Goal: Task Accomplishment & Management: Manage account settings

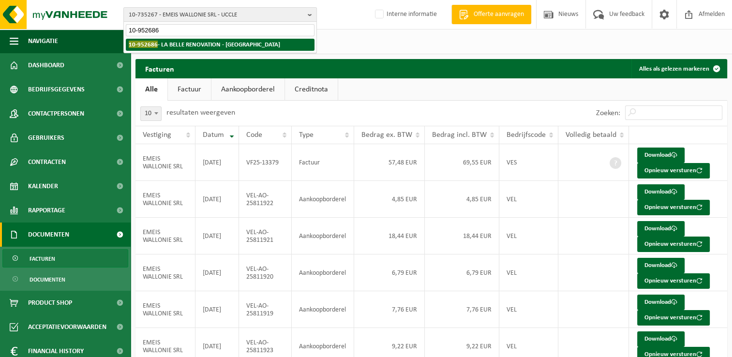
type input "10-952686"
click at [204, 47] on strong "10-952686 - LA BELLE RENOVATION - SINT-GENESIUS-RODE" at bounding box center [204, 44] width 151 height 7
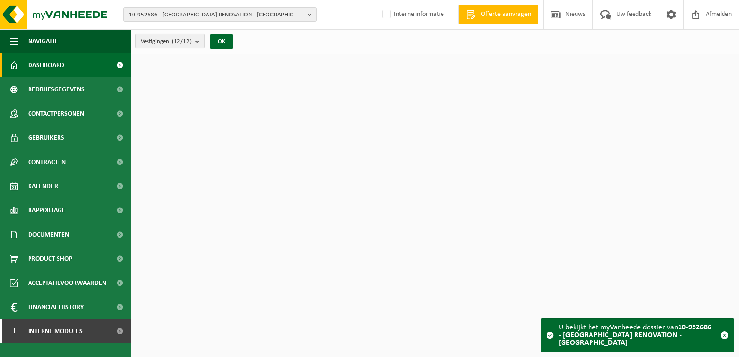
click at [177, 46] on span "Vestigingen (12/12)" at bounding box center [166, 41] width 51 height 15
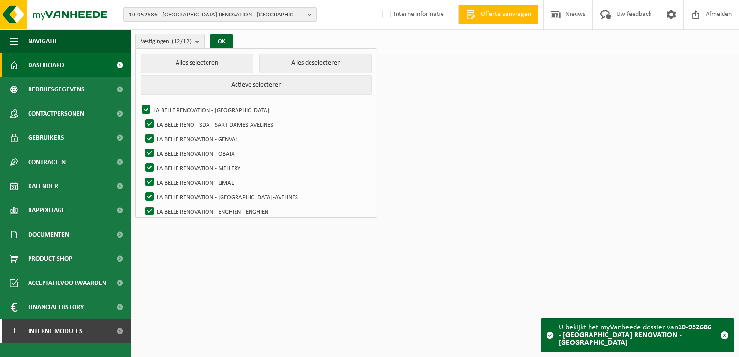
click at [185, 13] on span "10-952686 - LA BELLE RENOVATION - SINT-GENESIUS-RODE" at bounding box center [216, 15] width 175 height 15
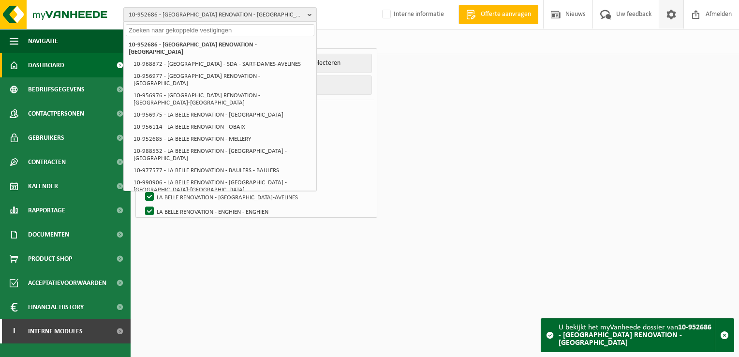
click at [673, 18] on span at bounding box center [671, 14] width 15 height 29
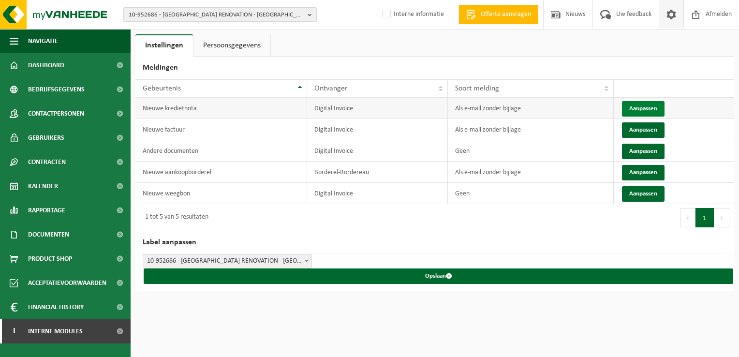
click at [650, 111] on button "Aanpassen" at bounding box center [643, 108] width 43 height 15
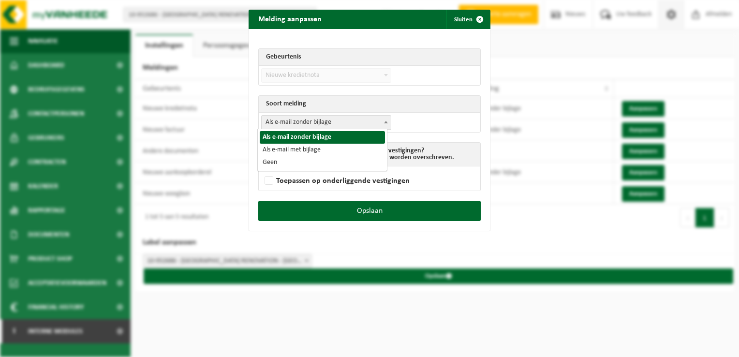
click at [299, 118] on span "Als e-mail zonder bijlage" at bounding box center [326, 123] width 129 height 14
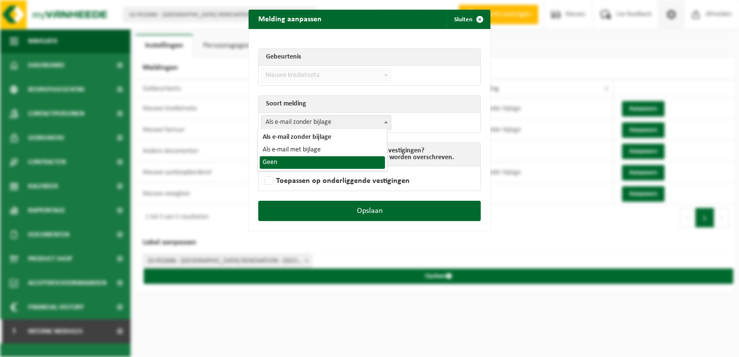
select select "1"
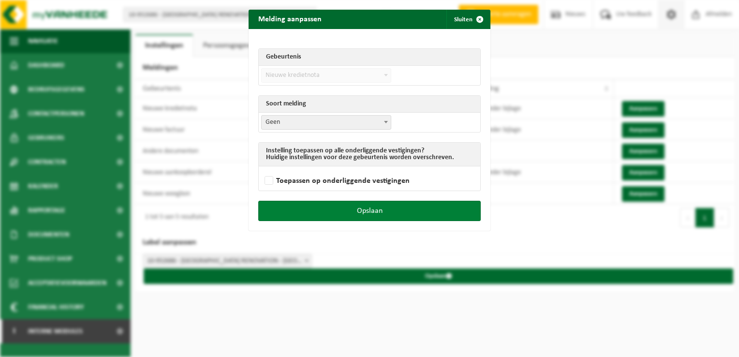
click at [397, 204] on button "Opslaan" at bounding box center [369, 211] width 223 height 20
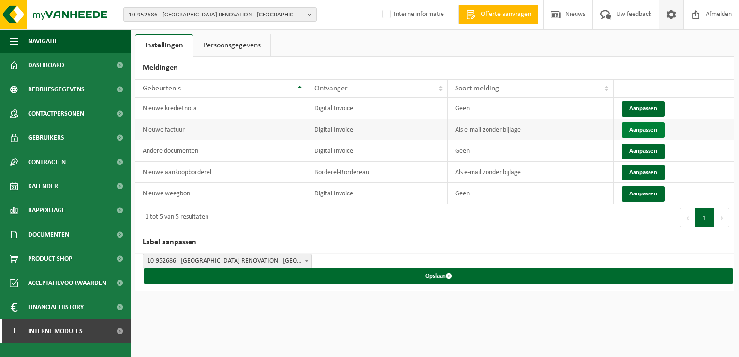
click at [639, 130] on button "Aanpassen" at bounding box center [643, 129] width 43 height 15
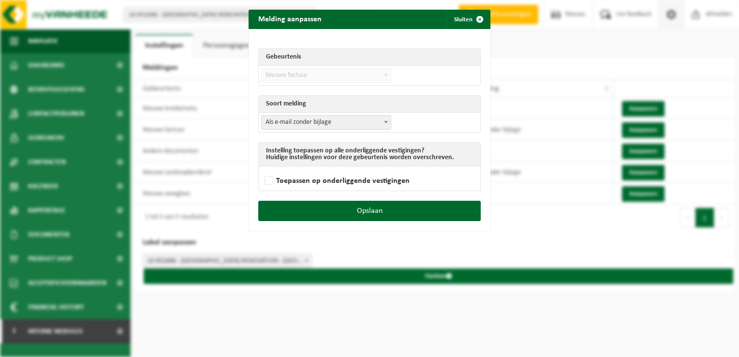
click at [284, 121] on span "Als e-mail zonder bijlage" at bounding box center [326, 123] width 129 height 14
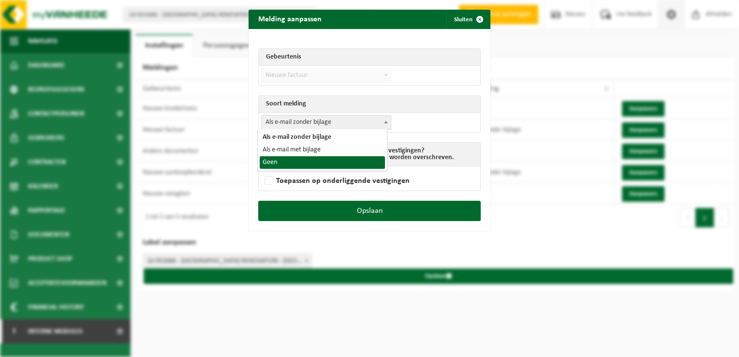
select select "1"
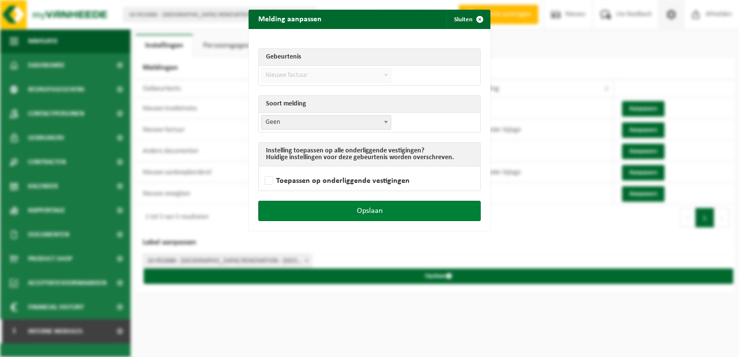
click at [395, 212] on button "Opslaan" at bounding box center [369, 211] width 223 height 20
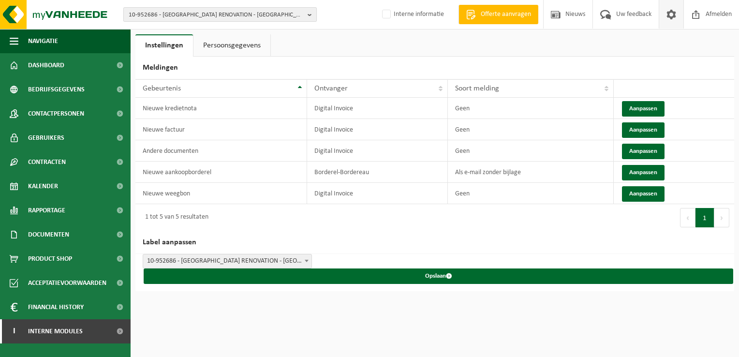
click at [148, 12] on span "10-952686 - LA BELLE RENOVATION - SINT-GENESIUS-RODE" at bounding box center [216, 15] width 175 height 15
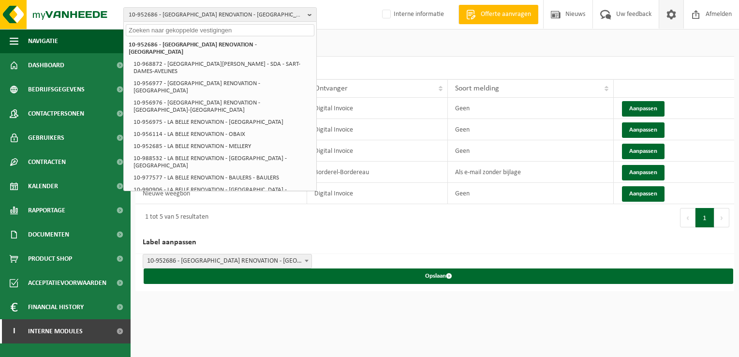
paste input "01-084464"
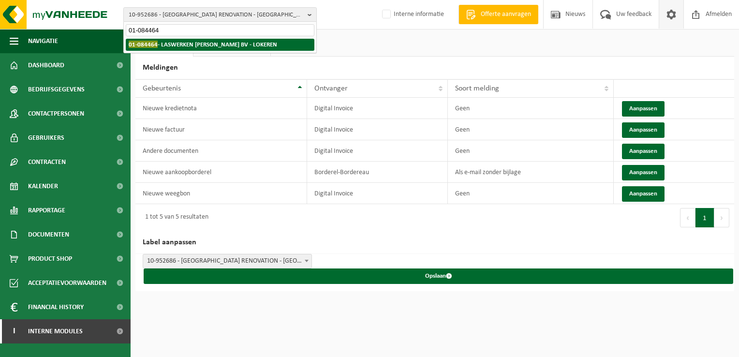
type input "01-084464"
click at [175, 48] on li "01-084464 - LASWERKEN PIETER VAN DAMME BV - LOKEREN" at bounding box center [220, 45] width 189 height 12
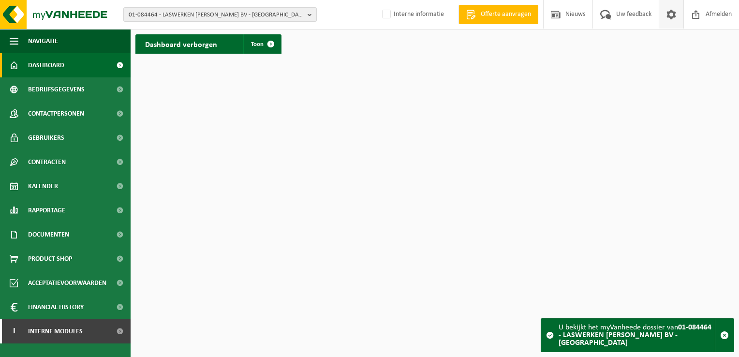
click at [669, 16] on span at bounding box center [671, 14] width 15 height 29
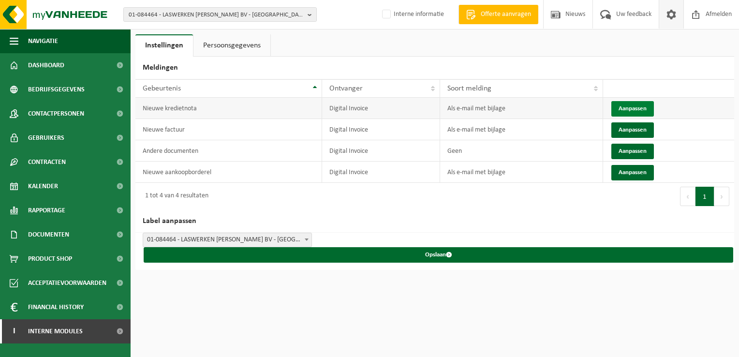
click at [628, 107] on button "Aanpassen" at bounding box center [633, 108] width 43 height 15
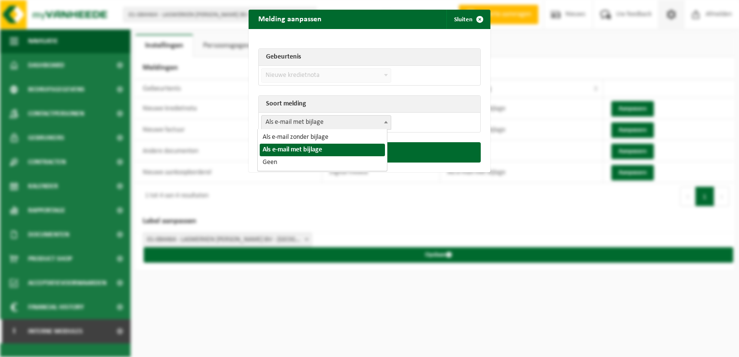
click at [310, 120] on span "Als e-mail met bijlage" at bounding box center [326, 123] width 129 height 14
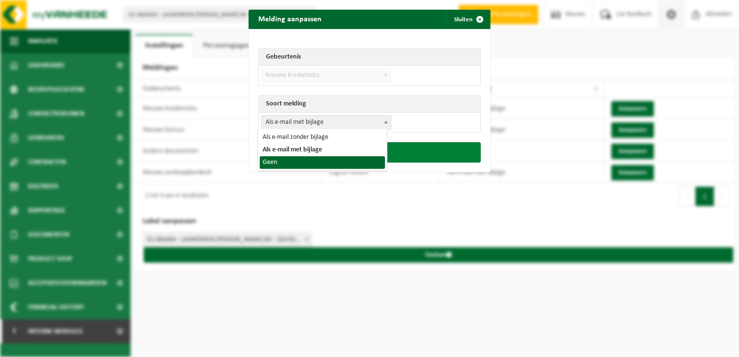
select select "1"
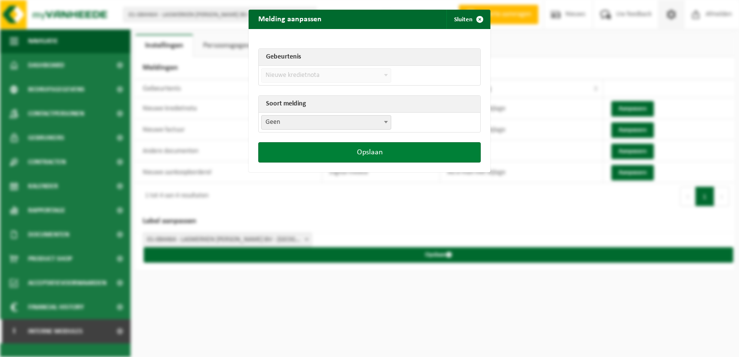
click at [352, 150] on button "Opslaan" at bounding box center [369, 152] width 223 height 20
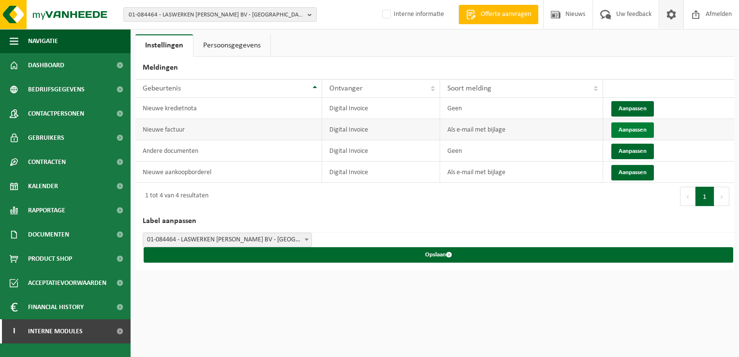
click at [637, 129] on button "Aanpassen" at bounding box center [633, 129] width 43 height 15
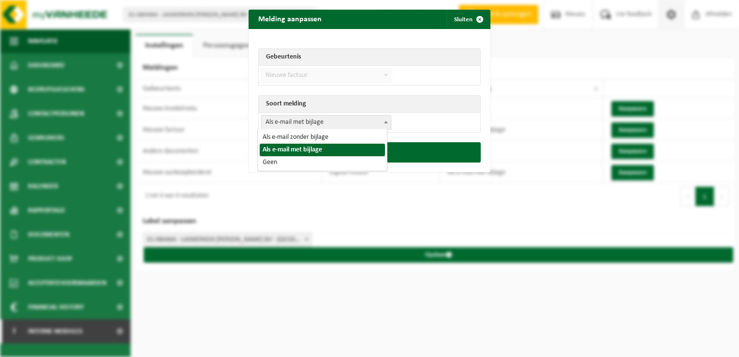
click at [324, 119] on span "Als e-mail met bijlage" at bounding box center [326, 123] width 129 height 14
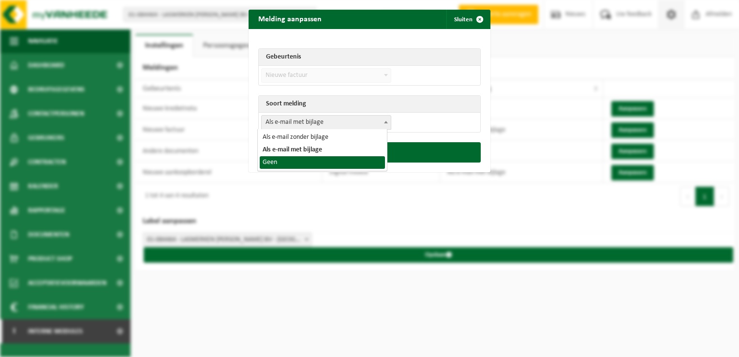
select select "1"
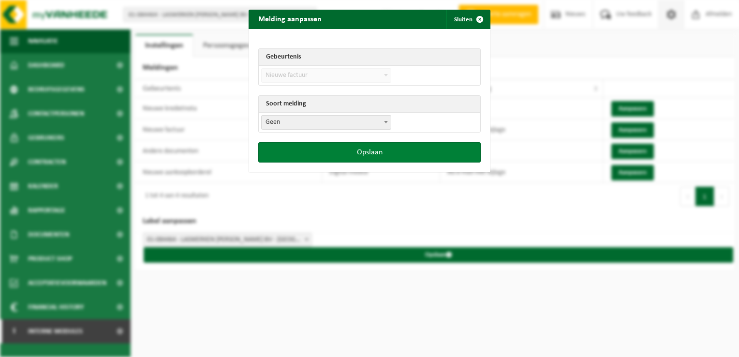
click at [351, 150] on button "Opslaan" at bounding box center [369, 152] width 223 height 20
